Goal: Answer question/provide support

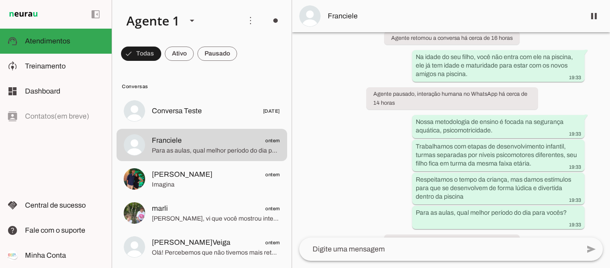
scroll to position [126, 0]
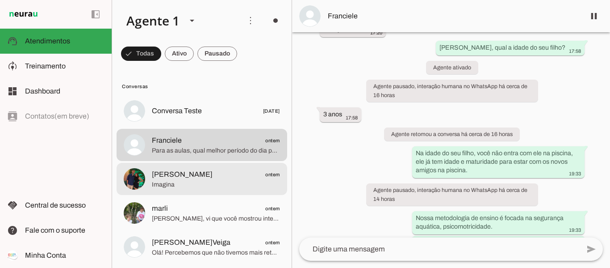
click at [211, 184] on span "Imagina" at bounding box center [216, 184] width 128 height 9
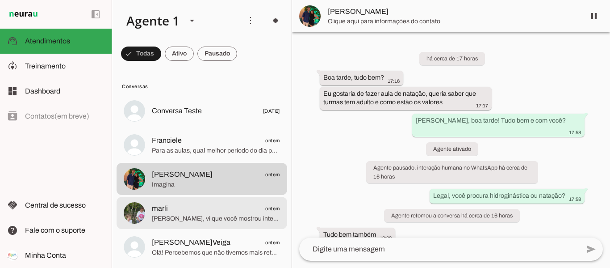
click at [172, 212] on span "marli ontem" at bounding box center [216, 208] width 128 height 11
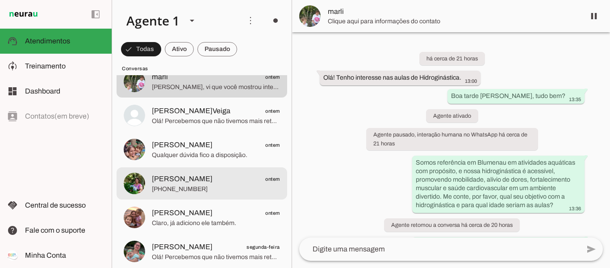
scroll to position [134, 0]
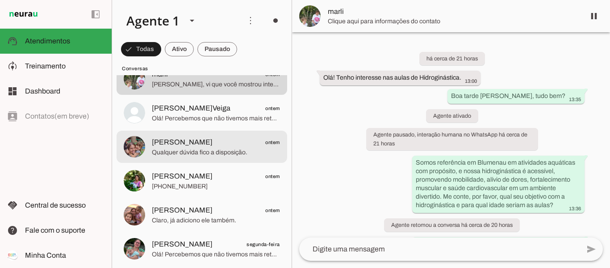
click at [177, 150] on span "Qualquer dúvida fico a disposição." at bounding box center [216, 152] width 128 height 9
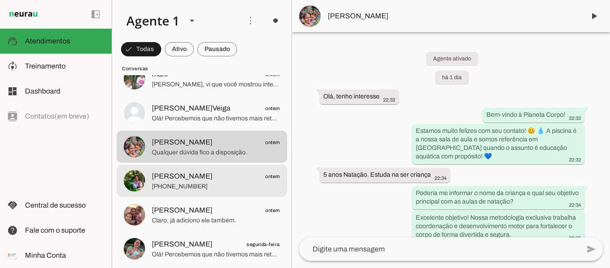
click at [176, 190] on span "[PHONE_NUMBER]" at bounding box center [216, 186] width 128 height 9
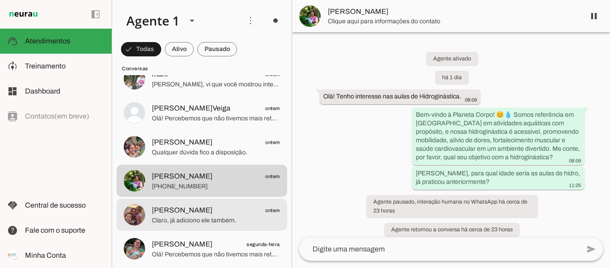
scroll to position [179, 0]
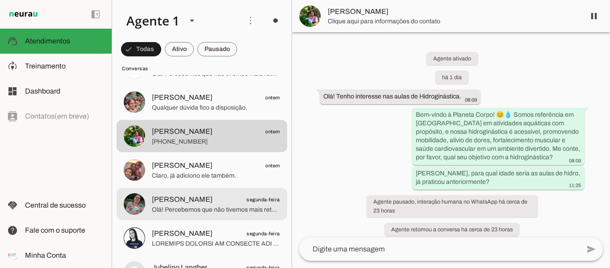
click at [235, 205] on span "Olá! Percebemos que não tivemos mais retorno seu. Vou encerrar este contato por…" at bounding box center [216, 209] width 128 height 9
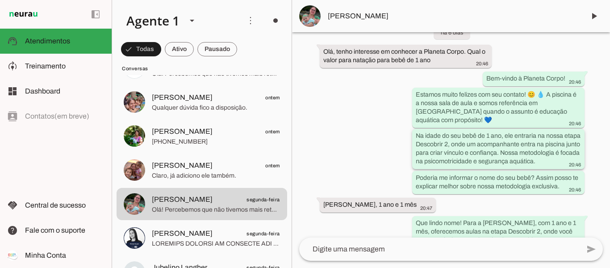
scroll to position [62, 0]
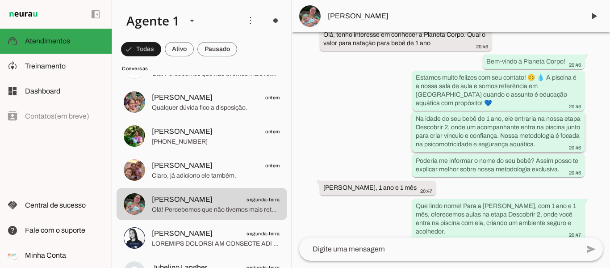
drag, startPoint x: 414, startPoint y: 117, endPoint x: 442, endPoint y: 153, distance: 45.5
click at [443, 151] on div "Na idade do seu bebê de 1 ano, ele entraria na nossa etapa Descobrir 2, onde um…" at bounding box center [498, 132] width 165 height 37
drag, startPoint x: 414, startPoint y: 171, endPoint x: 559, endPoint y: 178, distance: 145.8
click at [563, 176] on whatsapp-message-bubble "Poderia me informar o nome do seu bebê? Assim posso te explicar melhor sobre no…" at bounding box center [498, 164] width 172 height 23
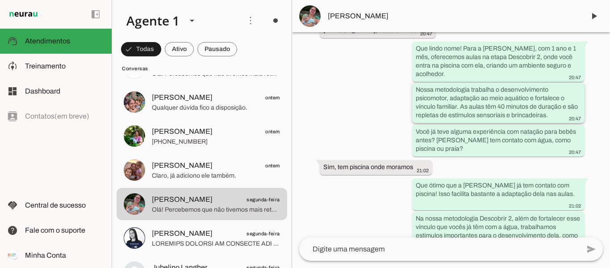
scroll to position [236, 0]
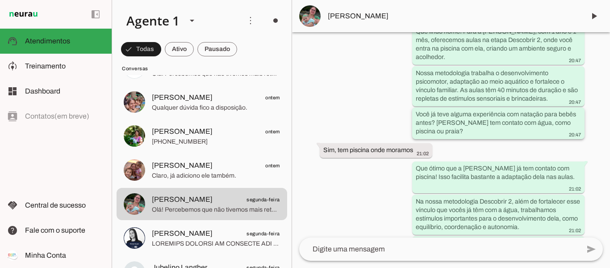
drag, startPoint x: 413, startPoint y: 88, endPoint x: 447, endPoint y: 142, distance: 63.6
click at [448, 142] on div "Agente ativado há 6 dias Olá, tenho interesse em conhecer a Planeta Corpo. Qual…" at bounding box center [451, 134] width 318 height 205
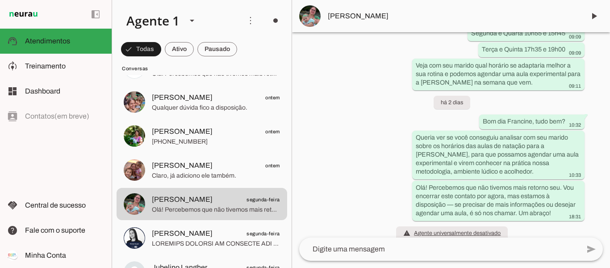
scroll to position [1174, 0]
